Goal: Information Seeking & Learning: Learn about a topic

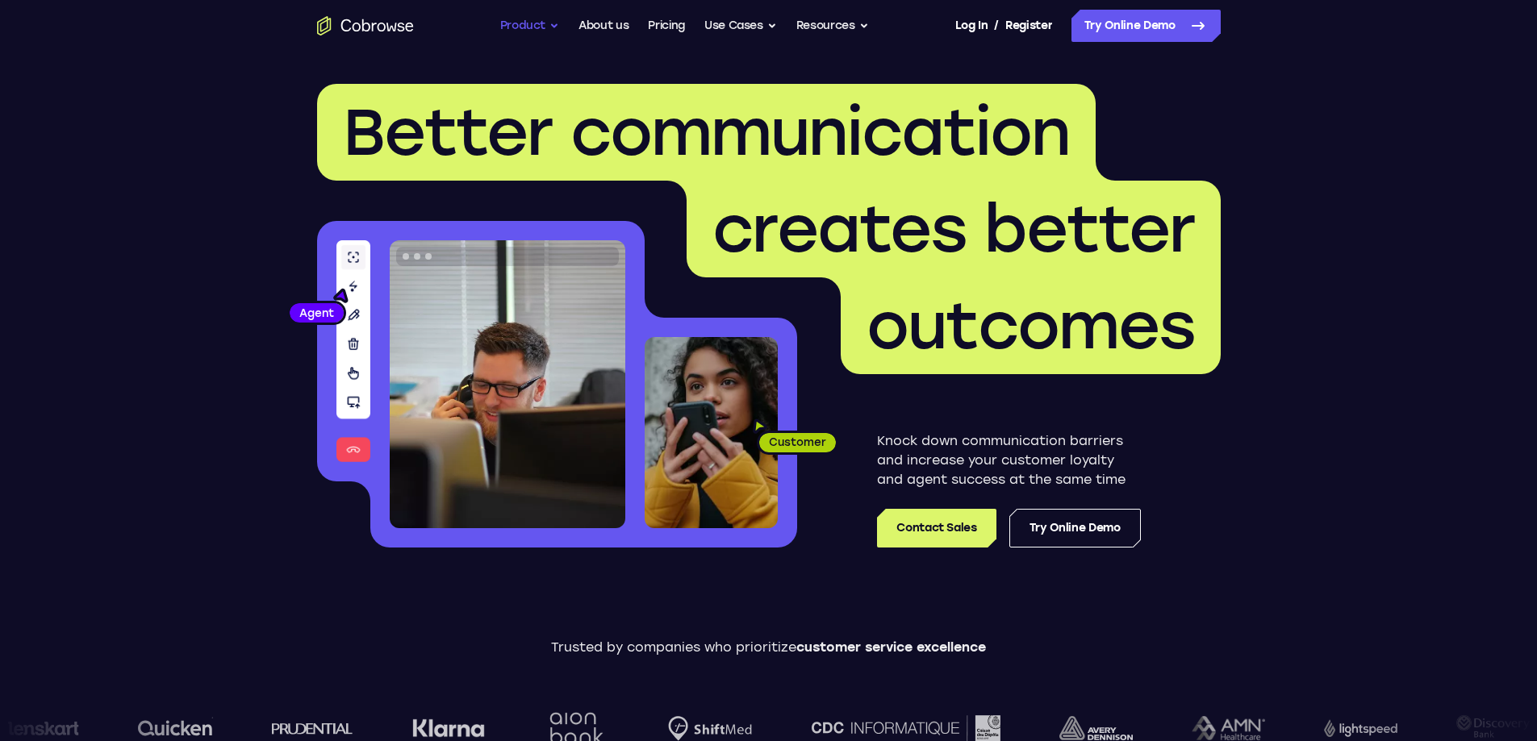
click at [556, 31] on button "Product" at bounding box center [530, 26] width 60 height 32
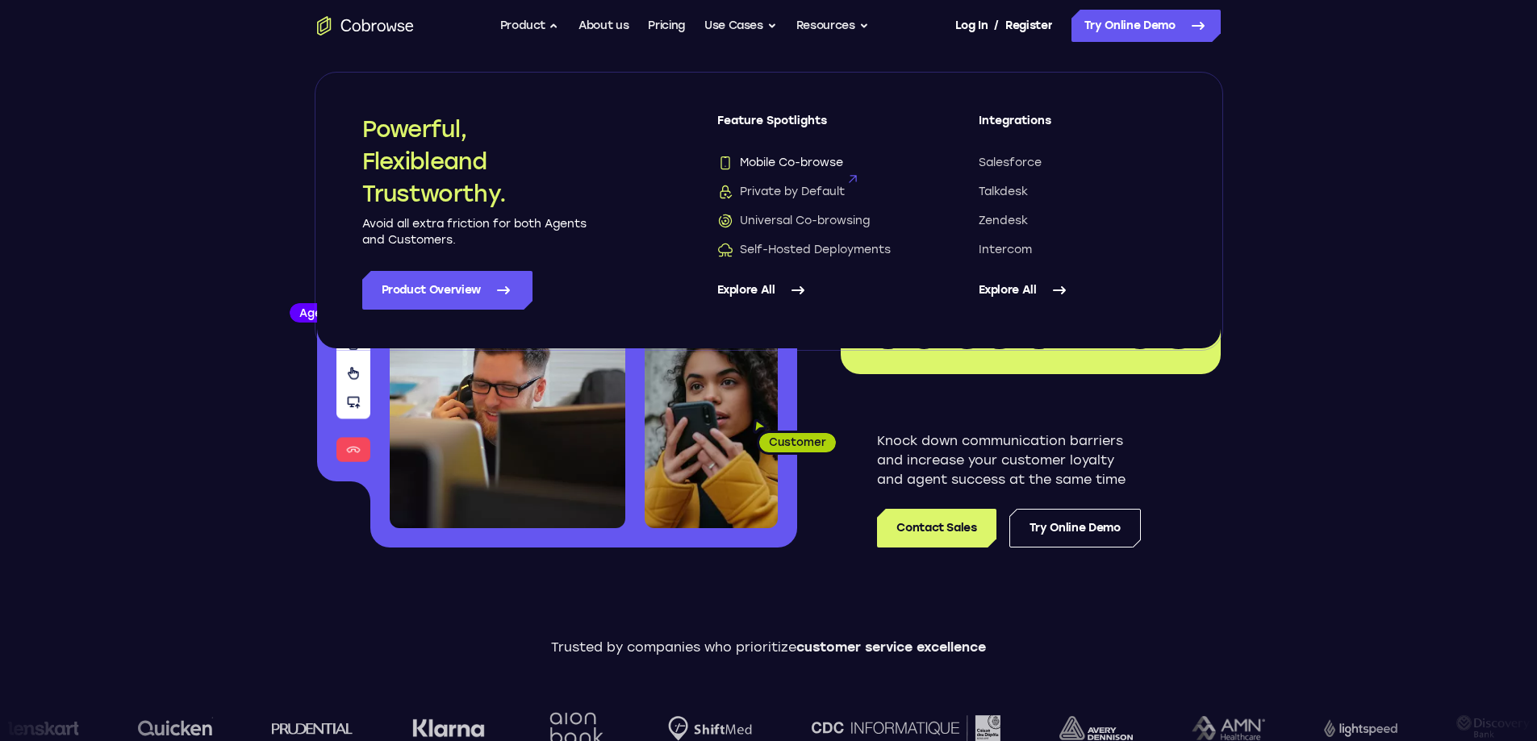
click at [828, 161] on span "Mobile Co-browse" at bounding box center [780, 163] width 126 height 16
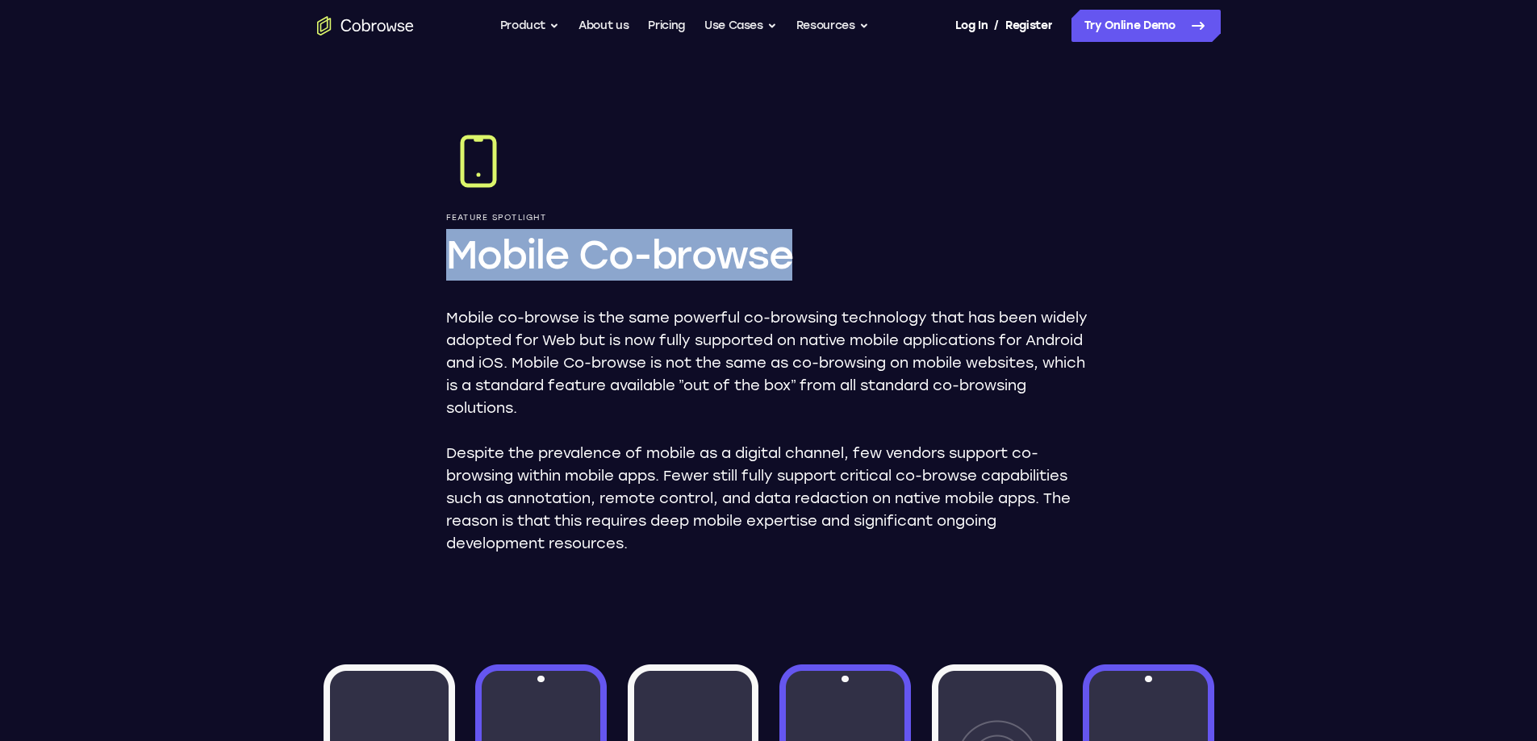
drag, startPoint x: 461, startPoint y: 251, endPoint x: 837, endPoint y: 273, distance: 376.5
copy h1 "Mobile Co-browse"
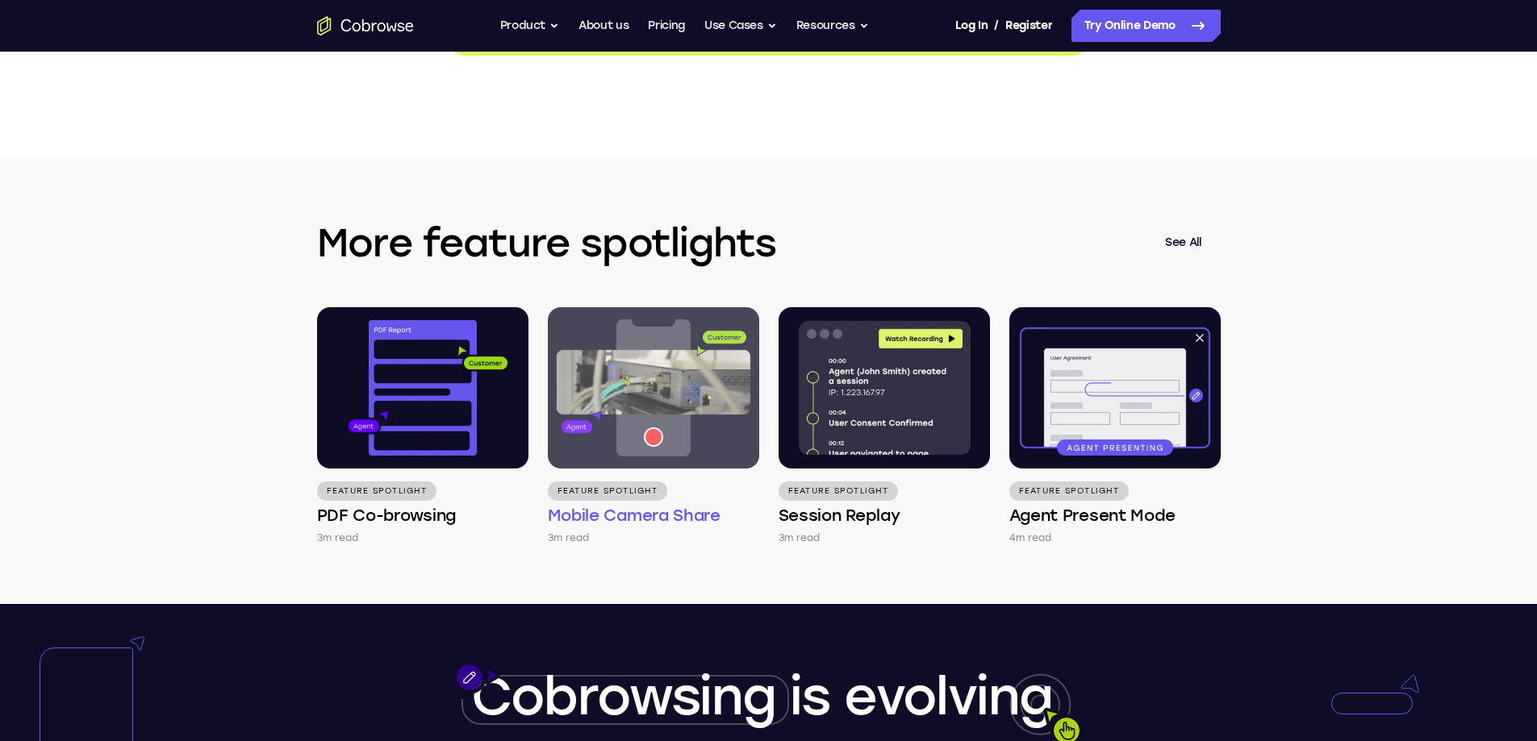
scroll to position [2662, 0]
